Goal: Information Seeking & Learning: Learn about a topic

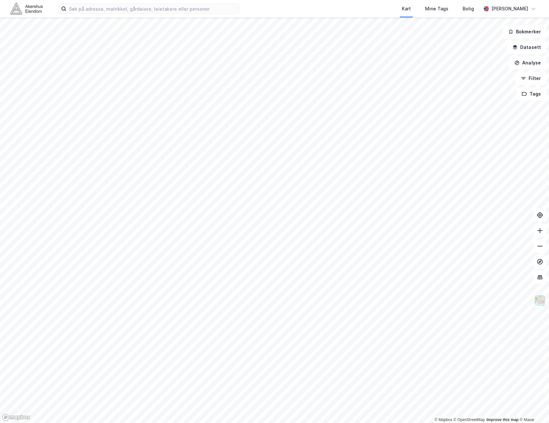
click at [88, 0] on div "Kart Mine Tags [PERSON_NAME]" at bounding box center [274, 8] width 549 height 17
click at [88, 8] on input at bounding box center [152, 9] width 173 height 10
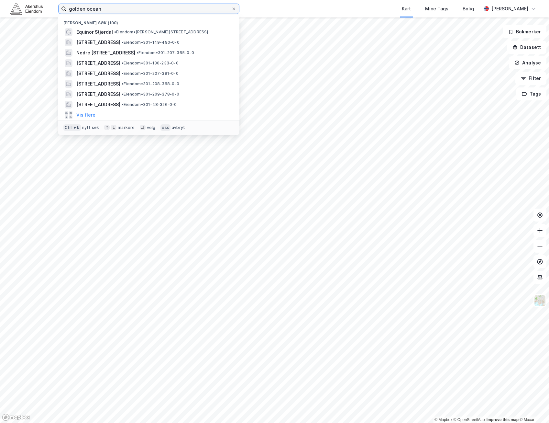
type input "golden ocean"
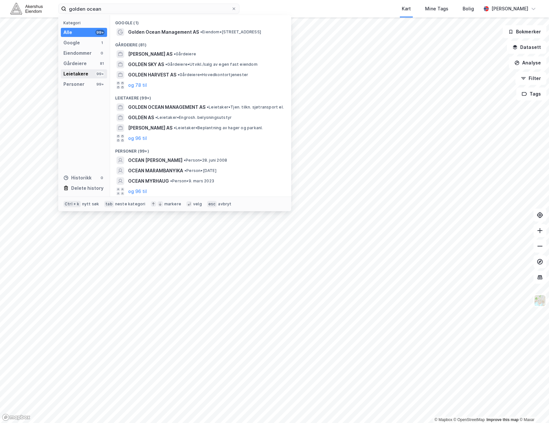
click at [82, 70] on div "Leietakere" at bounding box center [75, 74] width 25 height 8
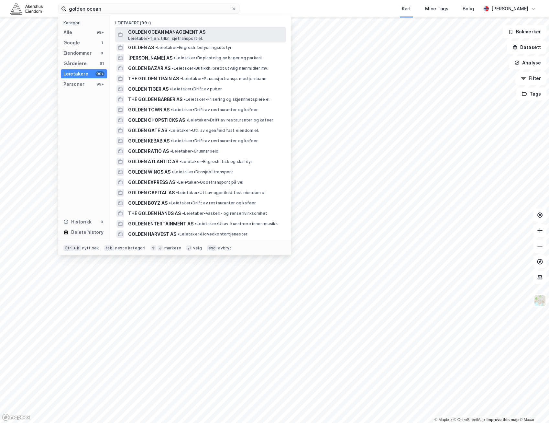
click at [186, 32] on span "GOLDEN OCEAN MANAGEMENT AS" at bounding box center [205, 32] width 155 height 8
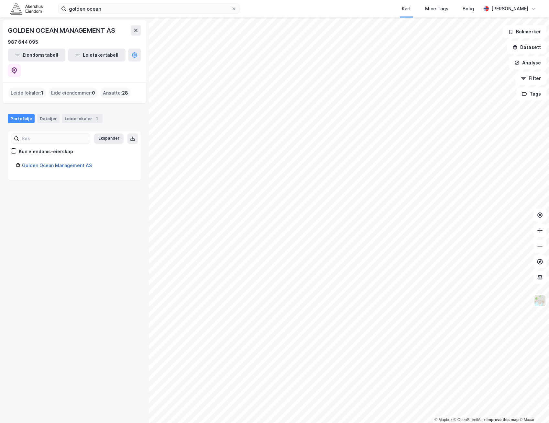
click at [76, 163] on link "Golden Ocean Management AS" at bounding box center [57, 166] width 70 height 6
click at [140, 30] on button at bounding box center [136, 30] width 10 height 10
